Goal: Transaction & Acquisition: Subscribe to service/newsletter

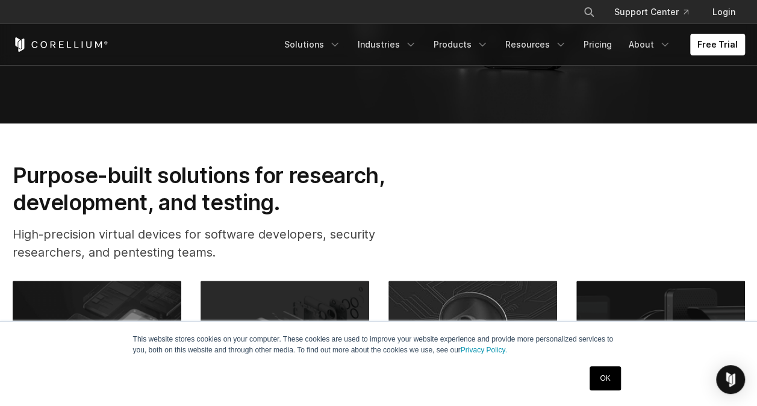
scroll to position [340, 0]
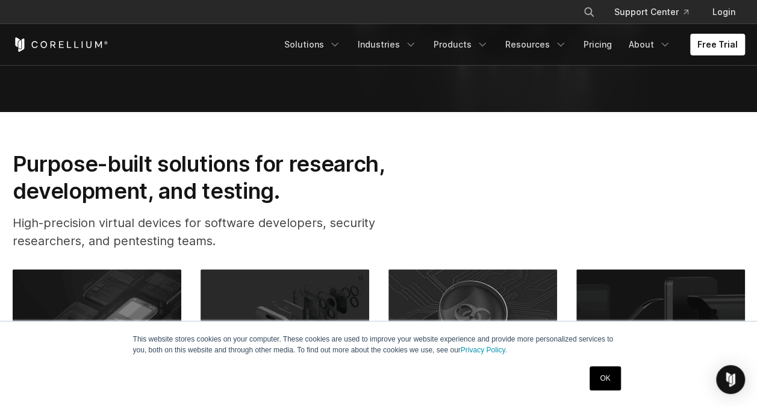
click at [601, 386] on link "OK" at bounding box center [604, 378] width 31 height 24
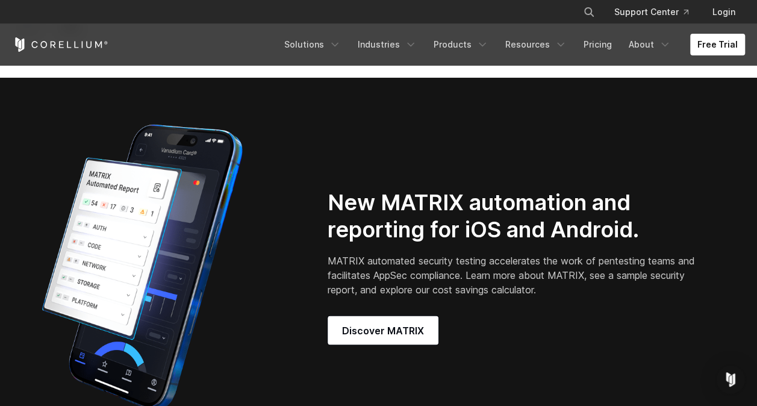
scroll to position [880, 0]
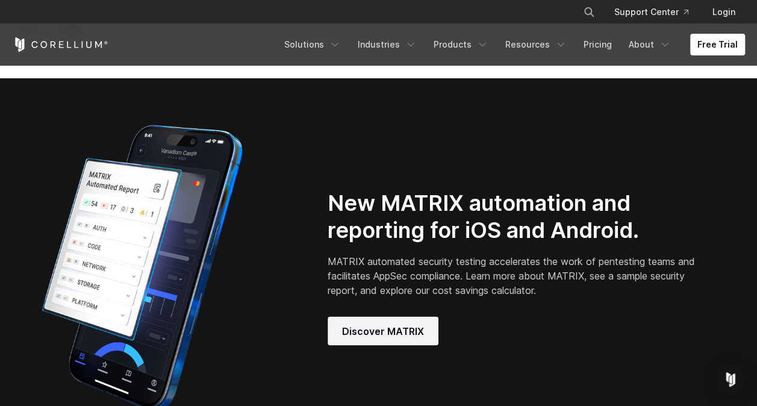
click at [418, 338] on span "Discover MATRIX" at bounding box center [383, 330] width 82 height 14
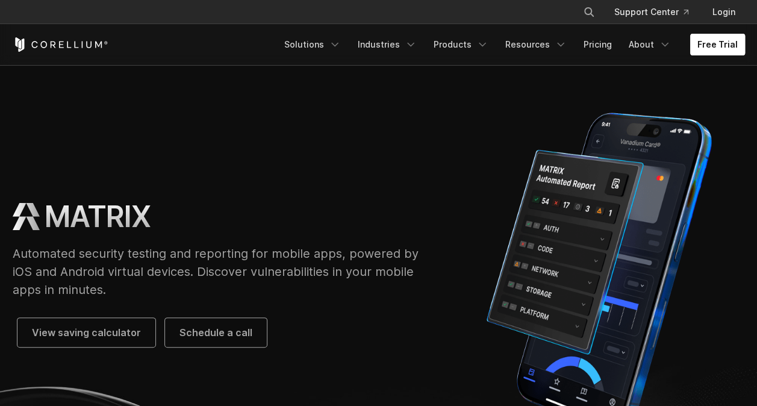
click at [710, 55] on div "Free Trial Solutions IoT" at bounding box center [379, 44] width 732 height 41
click at [709, 54] on link "Free Trial" at bounding box center [717, 45] width 55 height 22
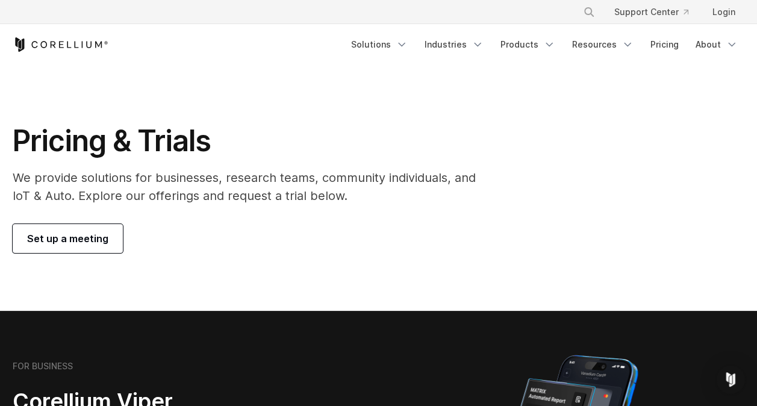
click at [69, 37] on icon "Corellium Home" at bounding box center [61, 44] width 96 height 14
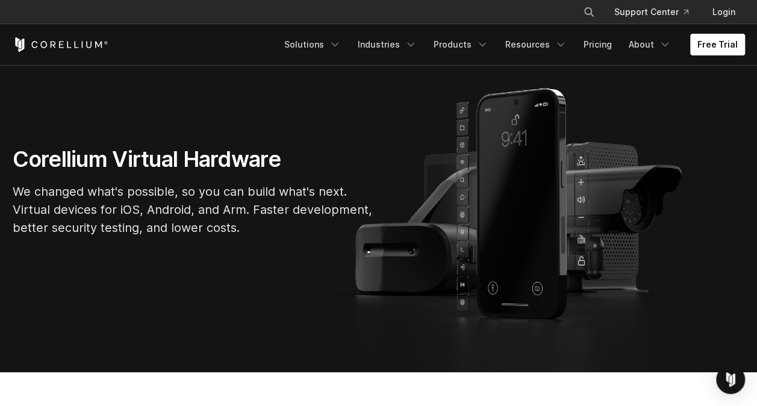
scroll to position [79, 0]
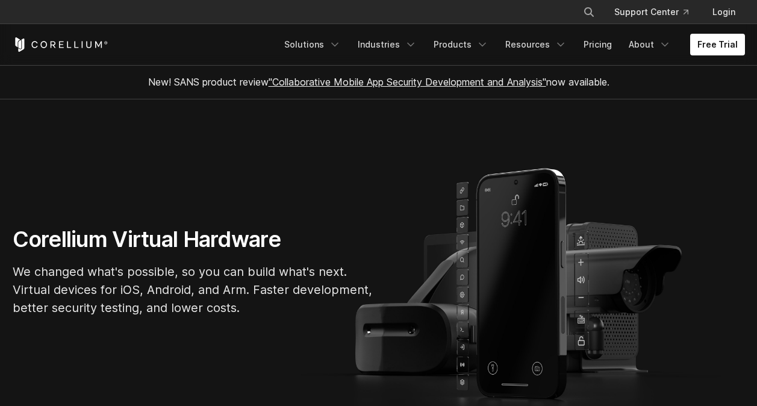
scroll to position [79, 0]
